Goal: Task Accomplishment & Management: Manage account settings

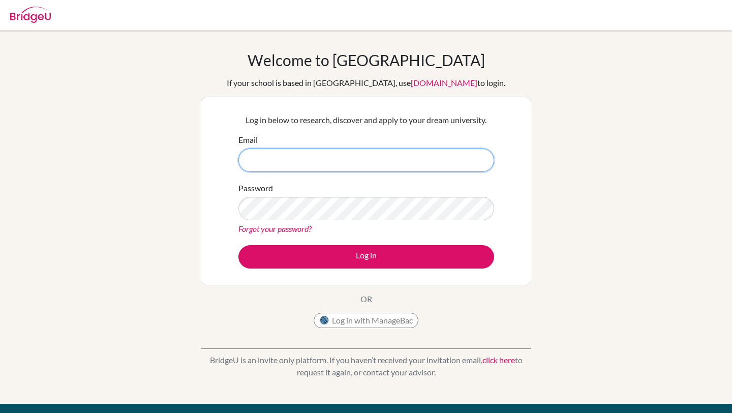
click at [356, 156] on input "Email" at bounding box center [366, 159] width 256 height 23
type input "dul@nhs.edu.mn"
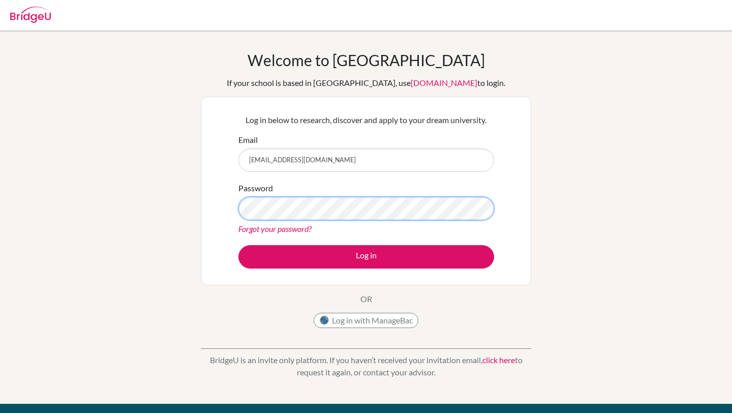
click at [238, 245] on button "Log in" at bounding box center [366, 256] width 256 height 23
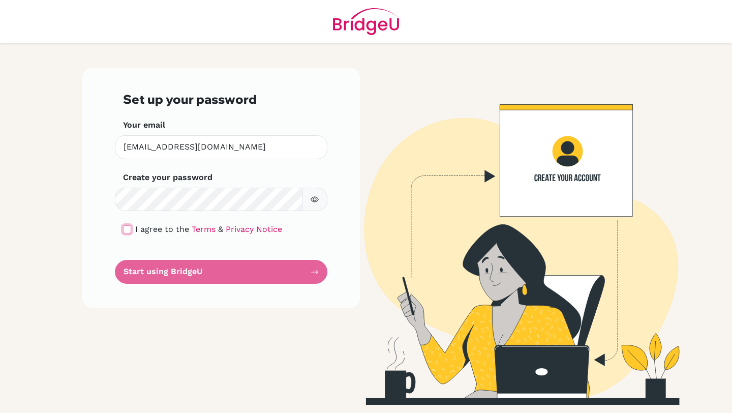
click at [123, 225] on input "checkbox" at bounding box center [127, 229] width 8 height 8
checkbox input "true"
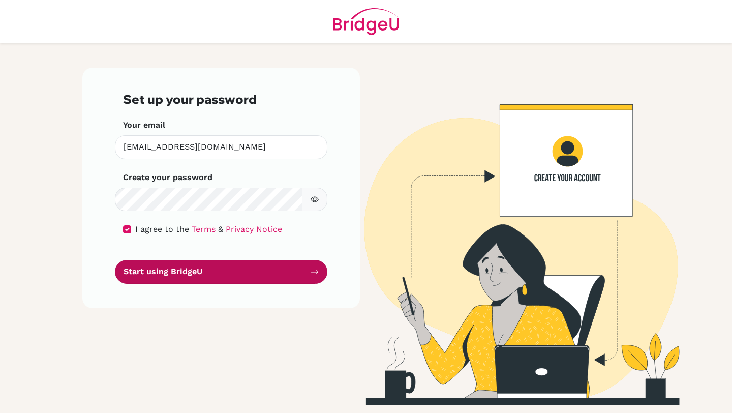
click at [232, 268] on button "Start using BridgeU" at bounding box center [221, 272] width 212 height 24
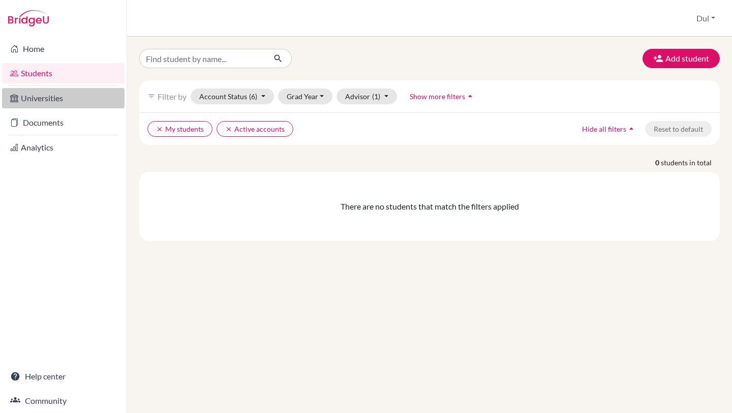
click at [32, 91] on link "Universities" at bounding box center [63, 98] width 122 height 20
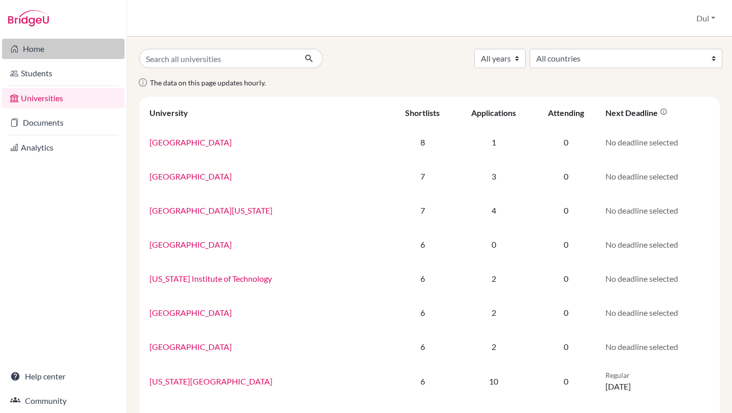
click at [52, 56] on link "Home" at bounding box center [63, 49] width 122 height 20
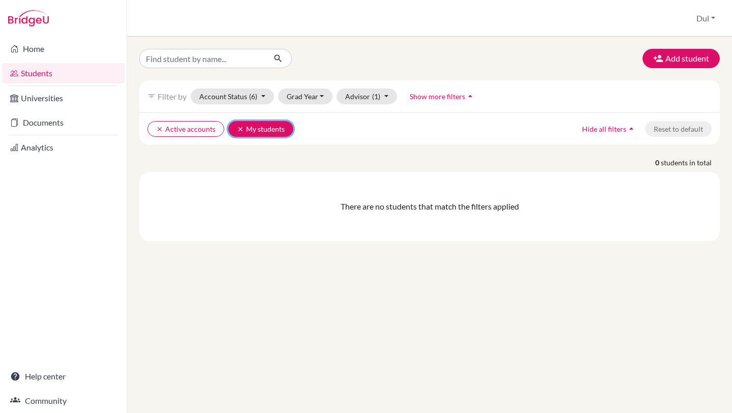
click at [237, 128] on icon "clear" at bounding box center [240, 129] width 7 height 7
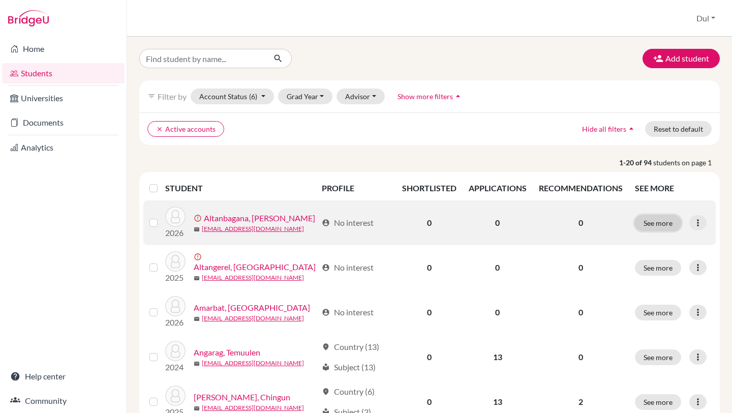
click at [660, 225] on button "See more" at bounding box center [658, 223] width 46 height 16
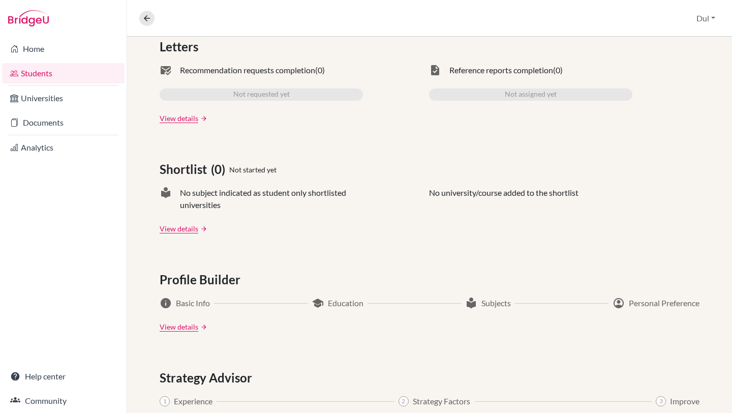
scroll to position [481, 0]
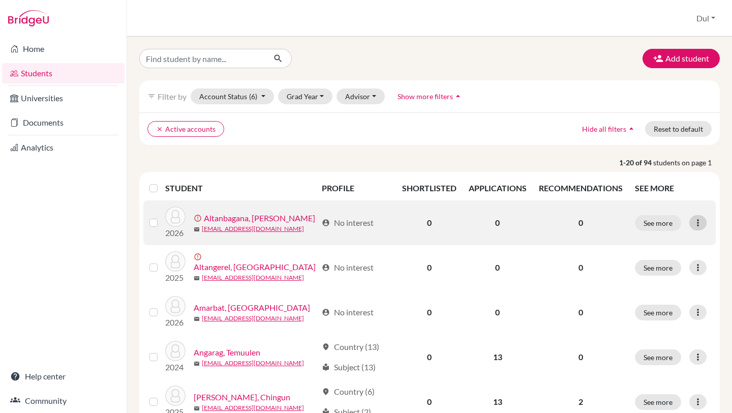
click at [698, 222] on icon at bounding box center [698, 223] width 10 height 10
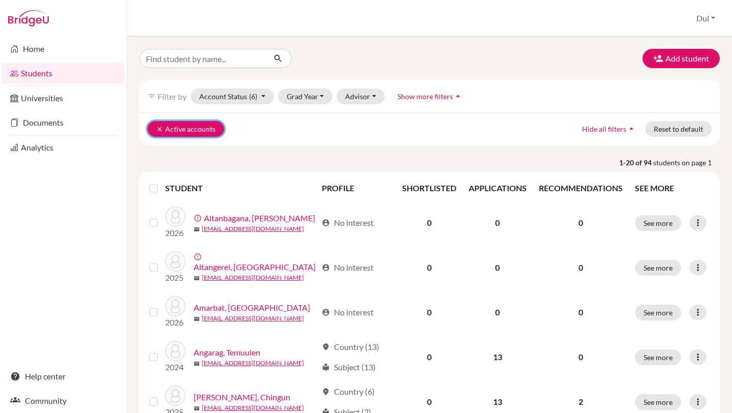
click at [157, 131] on icon "clear" at bounding box center [159, 129] width 7 height 7
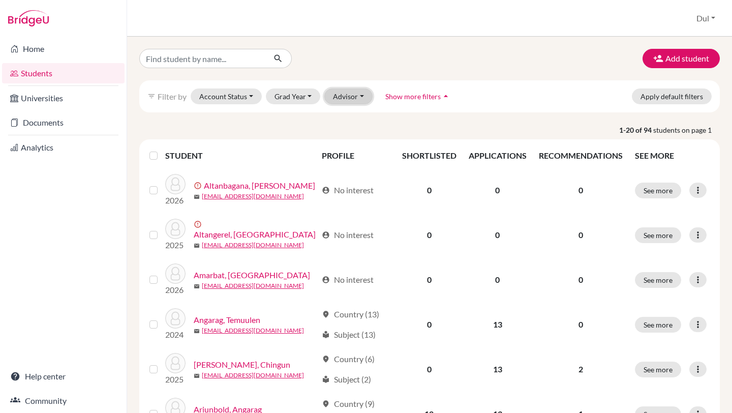
click at [349, 96] on button "Advisor" at bounding box center [348, 96] width 48 height 16
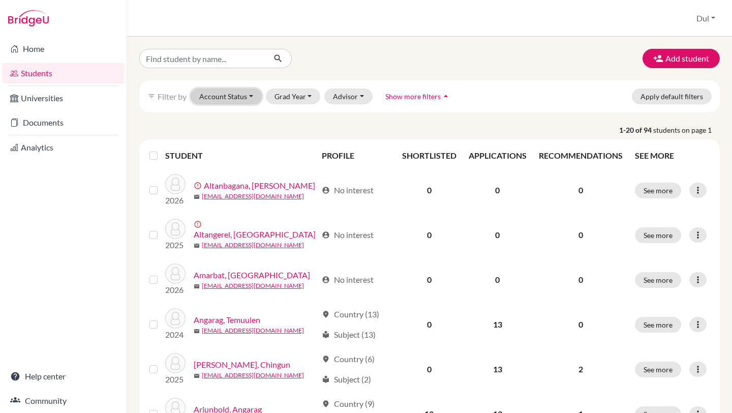
click at [229, 98] on button "Account Status" at bounding box center [226, 96] width 71 height 16
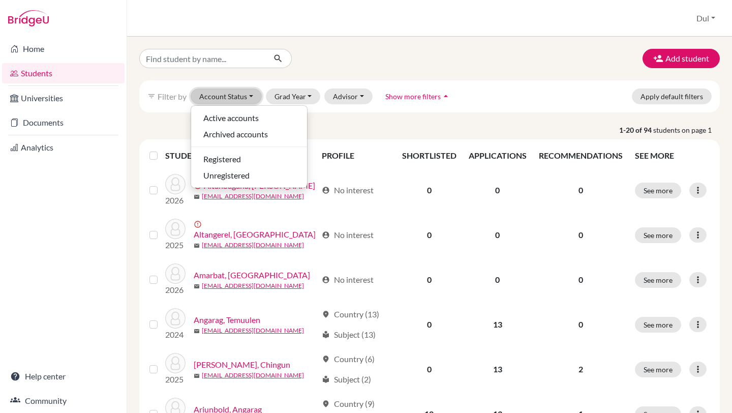
click at [229, 98] on button "Account Status" at bounding box center [226, 96] width 71 height 16
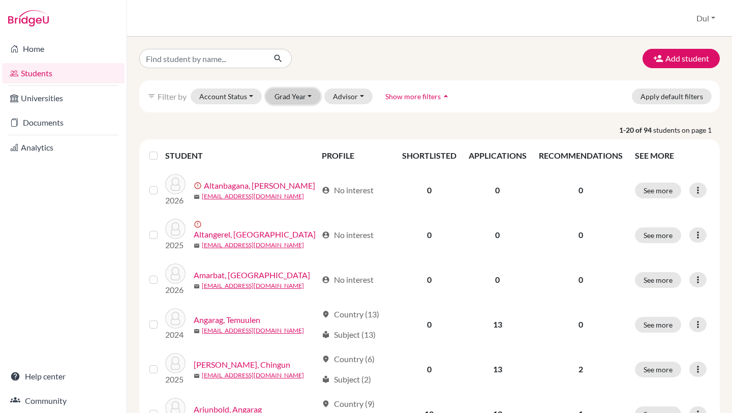
click at [289, 98] on button "Grad Year" at bounding box center [293, 96] width 55 height 16
click at [288, 118] on span "2026" at bounding box center [287, 118] width 18 height 12
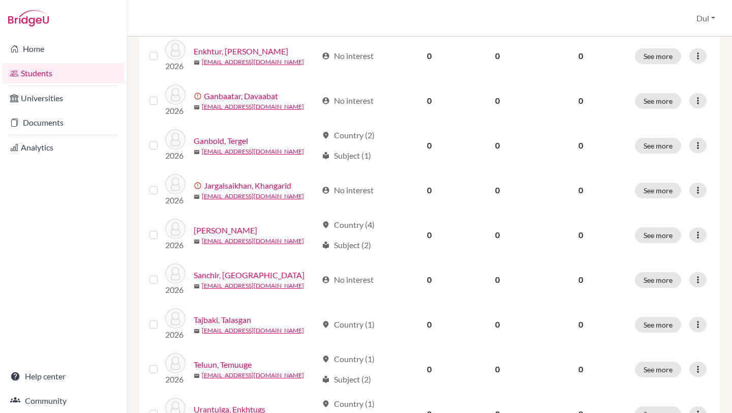
scroll to position [710, 0]
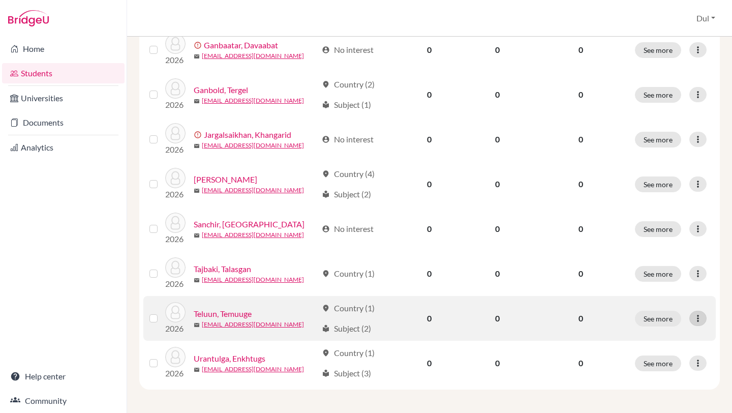
click at [706, 313] on div at bounding box center [697, 318] width 17 height 15
click at [700, 316] on icon at bounding box center [698, 318] width 10 height 10
click at [162, 312] on label at bounding box center [162, 312] width 0 height 0
click at [0, 0] on input "checkbox" at bounding box center [0, 0] width 0 height 0
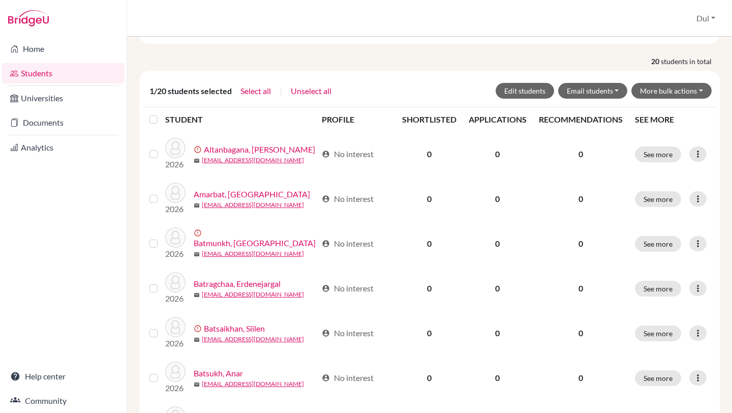
scroll to position [0, 0]
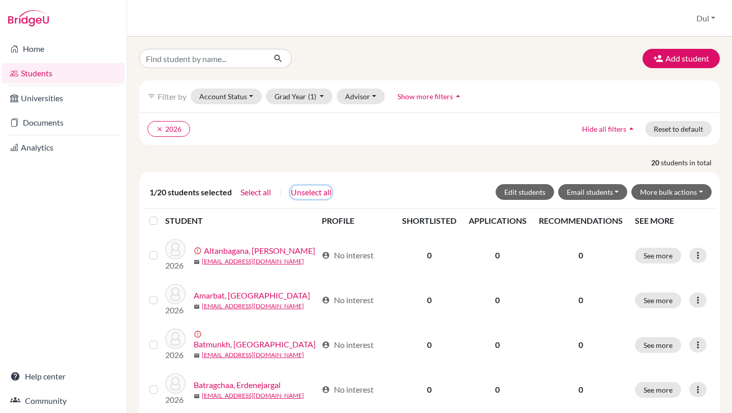
click at [313, 193] on button "Unselect all" at bounding box center [311, 191] width 42 height 13
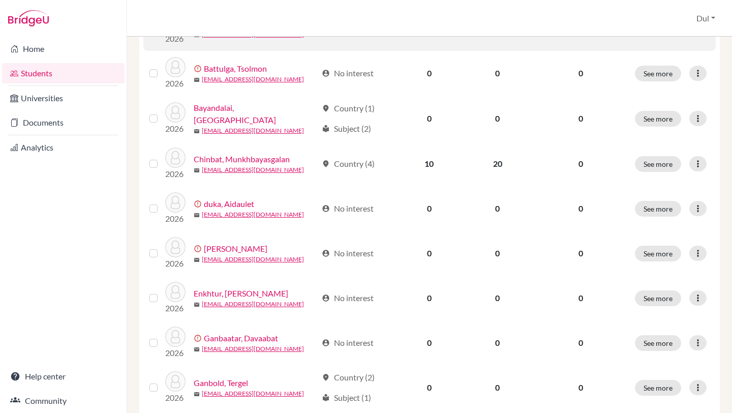
scroll to position [710, 0]
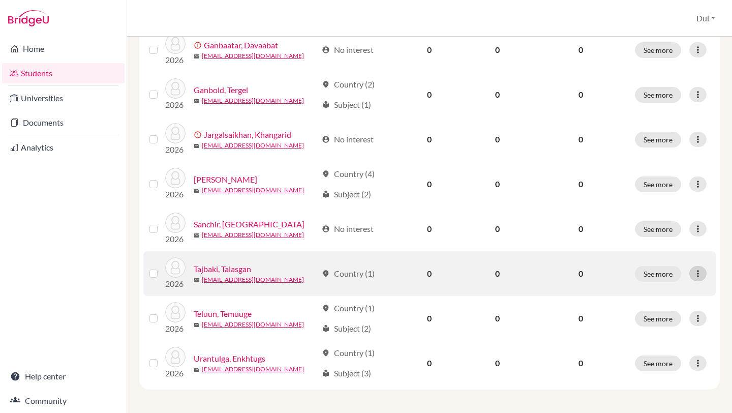
click at [698, 271] on icon at bounding box center [698, 273] width 10 height 10
click at [662, 272] on button "See more" at bounding box center [658, 274] width 46 height 16
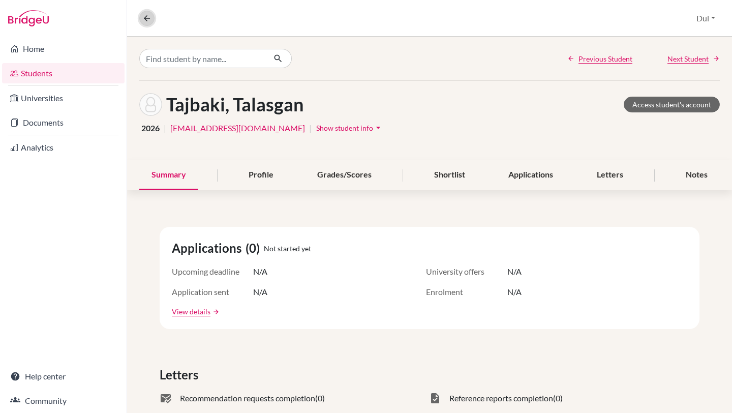
click at [147, 20] on icon at bounding box center [146, 18] width 9 height 9
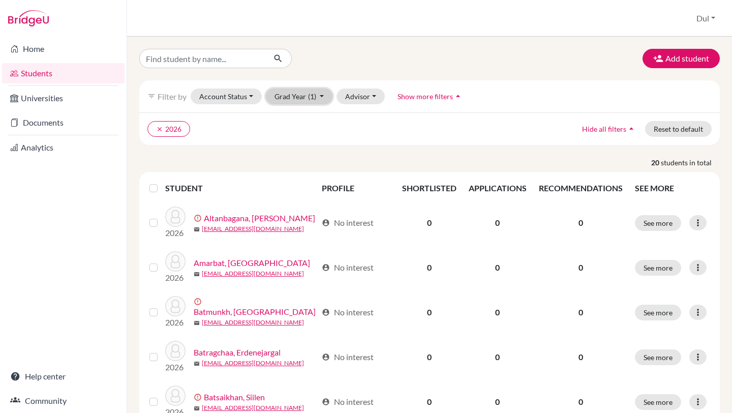
click at [302, 98] on button "Grad Year (1)" at bounding box center [299, 96] width 67 height 16
click at [311, 95] on span "(1)" at bounding box center [312, 96] width 8 height 9
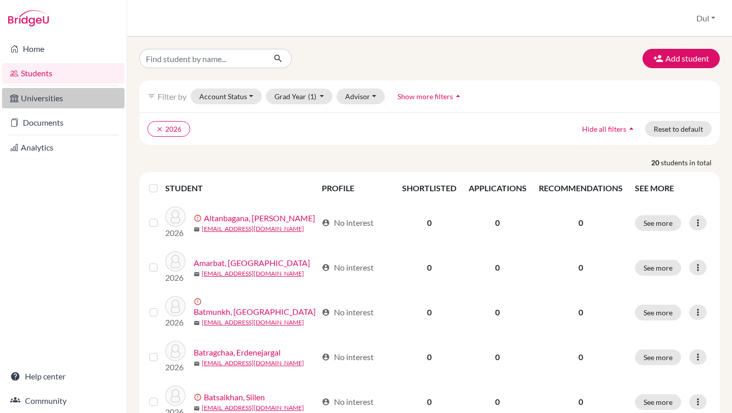
click at [86, 102] on link "Universities" at bounding box center [63, 98] width 122 height 20
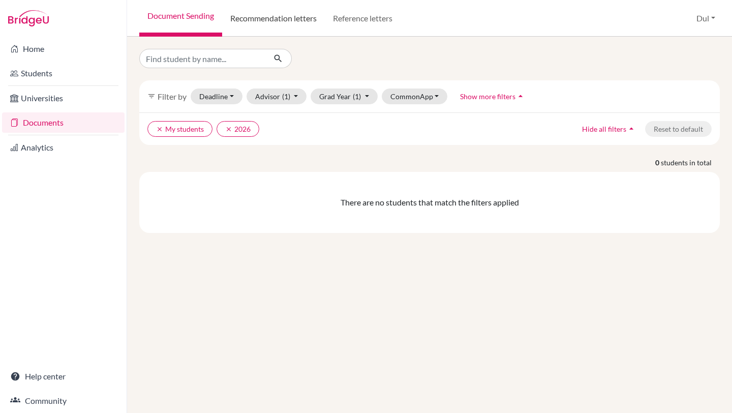
click at [280, 30] on link "Recommendation letters" at bounding box center [273, 18] width 103 height 37
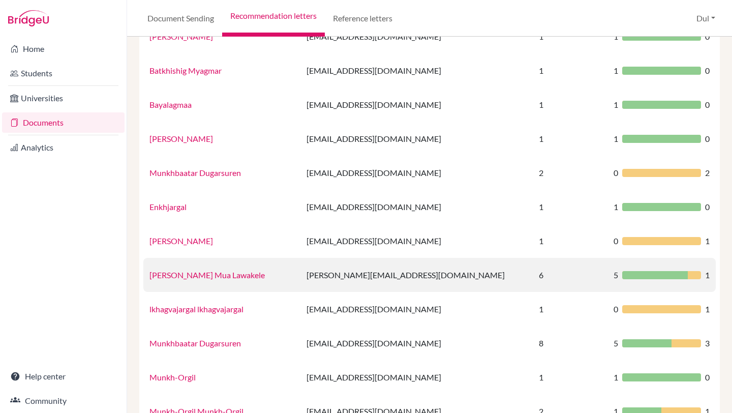
scroll to position [156, 0]
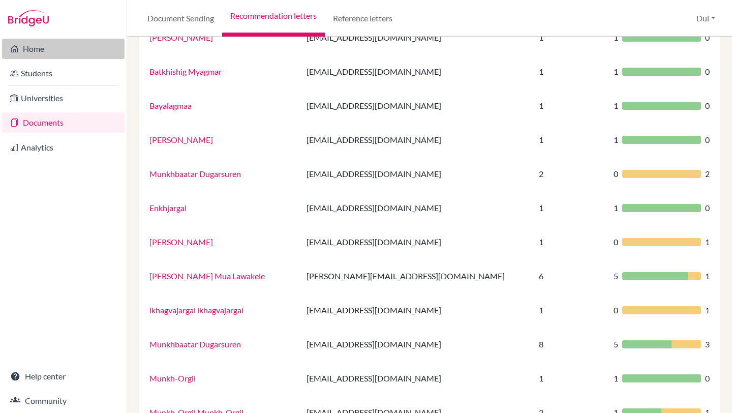
click at [64, 47] on link "Home" at bounding box center [63, 49] width 122 height 20
